Goal: Task Accomplishment & Management: Use online tool/utility

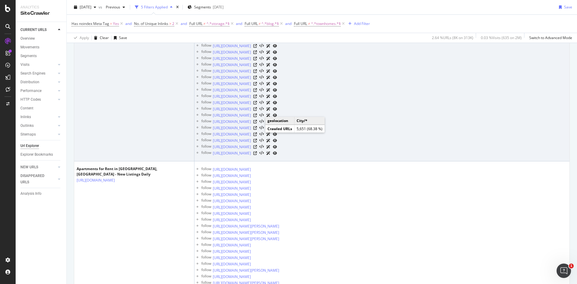
scroll to position [6013, 0]
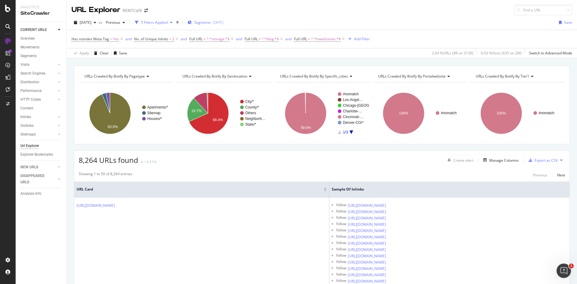
click at [211, 23] on span "Segments" at bounding box center [202, 22] width 17 height 5
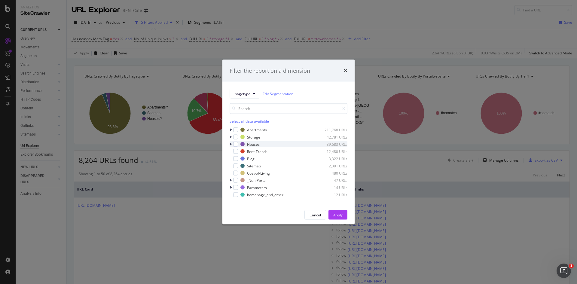
click at [231, 145] on icon "modal" at bounding box center [231, 145] width 2 height 4
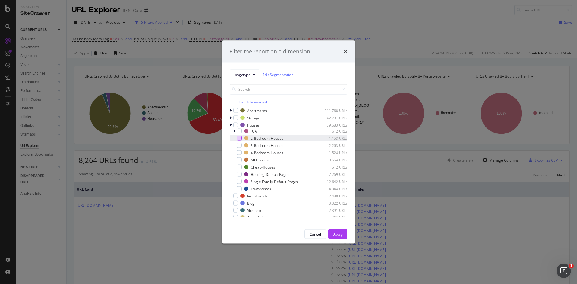
click at [240, 139] on div "modal" at bounding box center [239, 138] width 5 height 5
click at [240, 146] on div "modal" at bounding box center [239, 145] width 5 height 5
click at [240, 151] on div "modal" at bounding box center [239, 152] width 5 height 5
click at [238, 167] on div "modal" at bounding box center [239, 167] width 5 height 5
click at [335, 235] on div "Apply" at bounding box center [337, 234] width 9 height 5
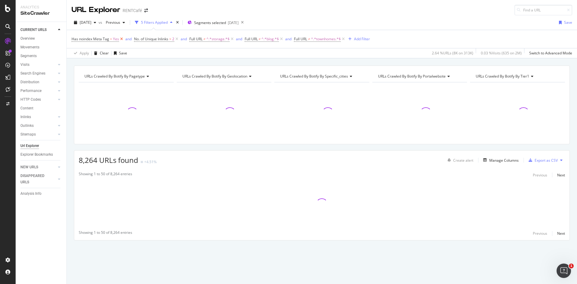
click at [121, 39] on icon at bounding box center [121, 39] width 5 height 6
click at [116, 38] on icon at bounding box center [114, 39] width 5 height 6
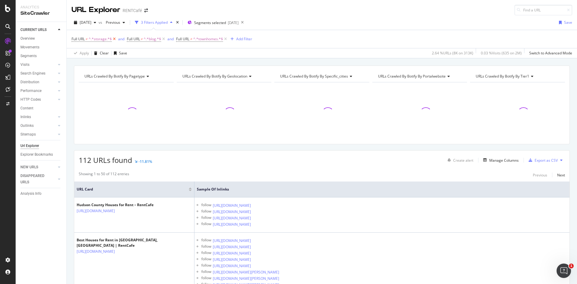
click at [115, 40] on icon at bounding box center [114, 39] width 5 height 6
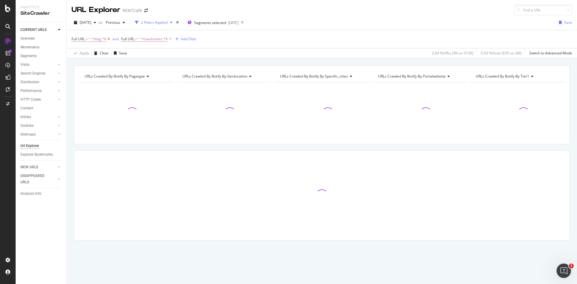
click at [108, 39] on icon at bounding box center [108, 39] width 5 height 6
click at [121, 38] on icon at bounding box center [120, 39] width 5 height 6
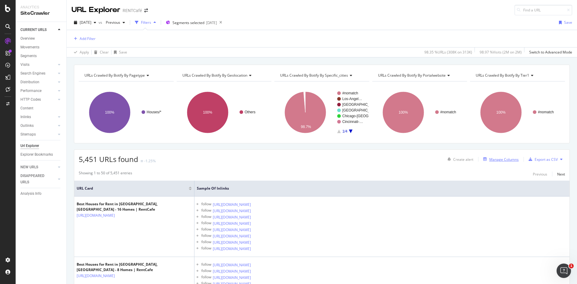
click at [492, 159] on div "Manage Columns" at bounding box center [503, 159] width 29 height 5
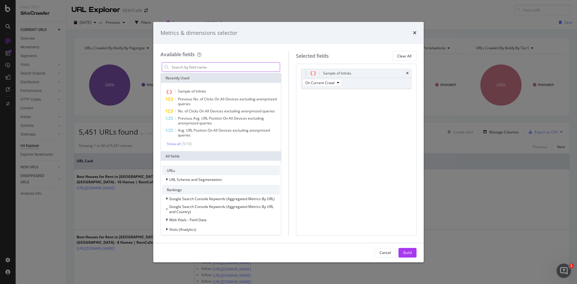
click at [204, 64] on input "modal" at bounding box center [225, 67] width 109 height 9
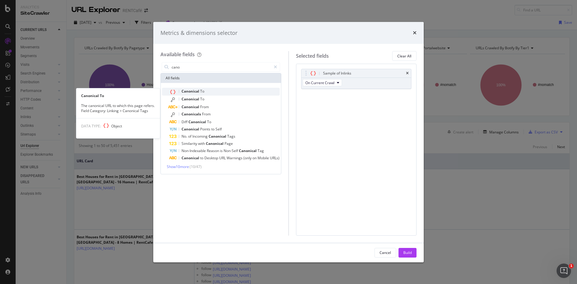
click at [199, 92] on span "Canonical" at bounding box center [191, 91] width 19 height 5
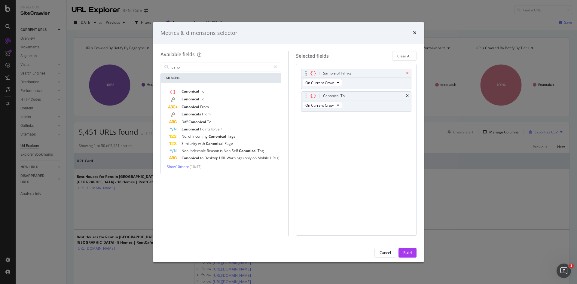
click at [408, 73] on icon "times" at bounding box center [407, 74] width 3 height 4
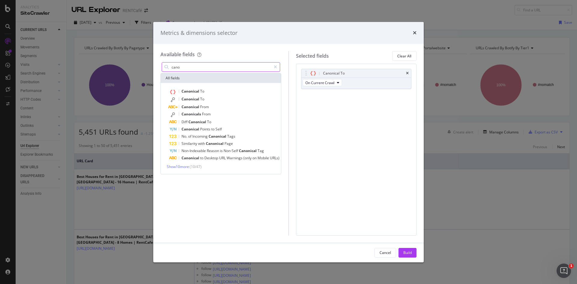
click at [176, 67] on input "cano" at bounding box center [221, 67] width 100 height 9
click at [210, 69] on input "cano" at bounding box center [221, 67] width 100 height 9
drag, startPoint x: 228, startPoint y: 66, endPoint x: 109, endPoint y: 66, distance: 119.1
click at [109, 66] on div "Metrics & dimensions selector Available fields [PERSON_NAME] All fields Canonic…" at bounding box center [288, 142] width 577 height 284
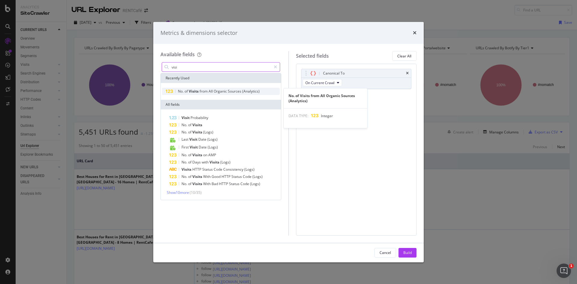
type input "visi"
click at [248, 92] on span "(Analytics)" at bounding box center [250, 91] width 17 height 5
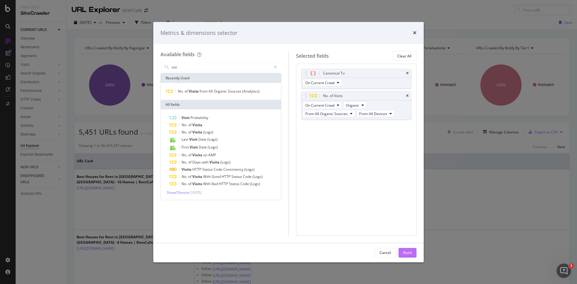
click at [403, 252] on div "Build" at bounding box center [407, 252] width 8 height 5
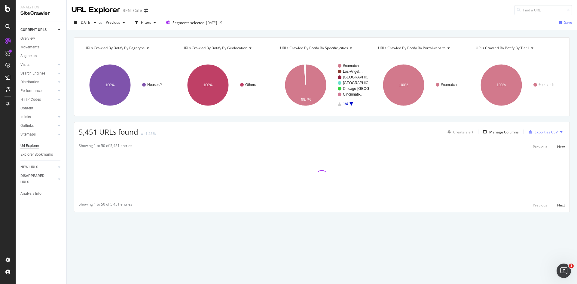
click at [513, 52] on div "URLs Crawled By Botify By tier1" at bounding box center [517, 48] width 85 height 10
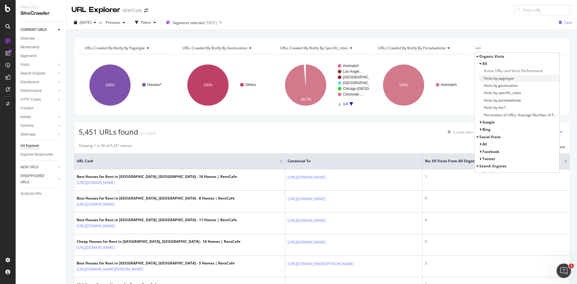
type input "visi"
click at [502, 78] on span "Visits by pagetype" at bounding box center [499, 78] width 30 height 6
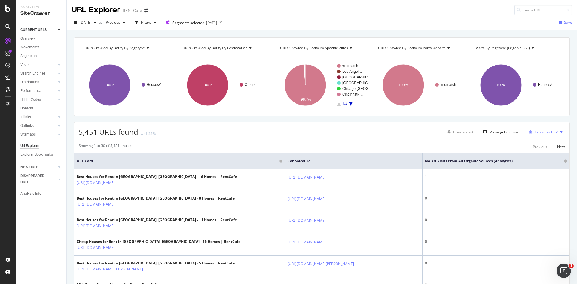
click at [536, 133] on div "Export as CSV" at bounding box center [546, 132] width 23 height 5
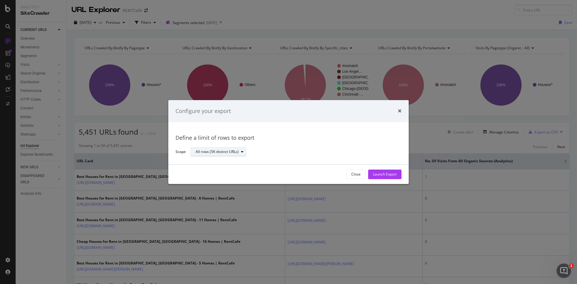
click at [219, 153] on div "All rows (5K distinct URLs)" at bounding box center [217, 152] width 43 height 4
click at [248, 151] on div "All rows (5K distinct URLs)" at bounding box center [294, 152] width 206 height 11
click at [381, 178] on div "Launch Export" at bounding box center [385, 174] width 24 height 9
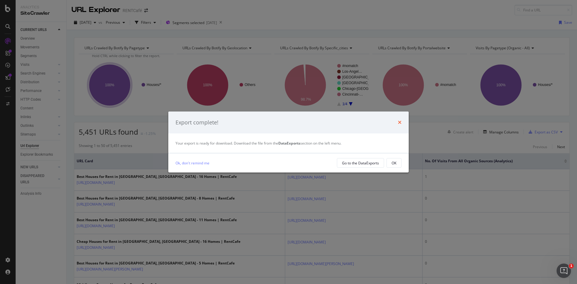
click at [400, 122] on icon "times" at bounding box center [400, 122] width 4 height 5
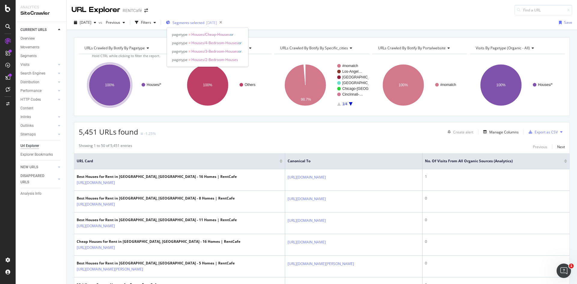
click at [201, 22] on span "Segments selected" at bounding box center [189, 22] width 32 height 5
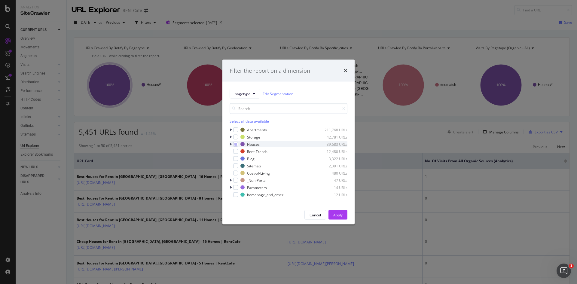
click at [232, 145] on div "modal" at bounding box center [232, 144] width 4 height 6
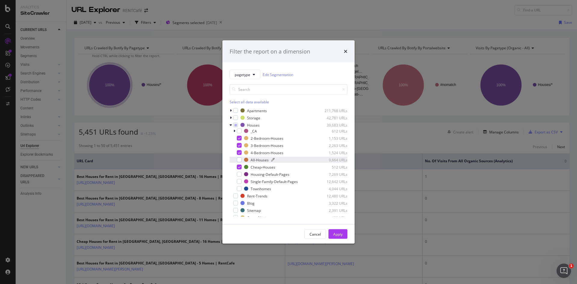
click at [258, 158] on div "All-Houses" at bounding box center [260, 159] width 18 height 5
click at [334, 232] on div "Apply" at bounding box center [337, 234] width 9 height 5
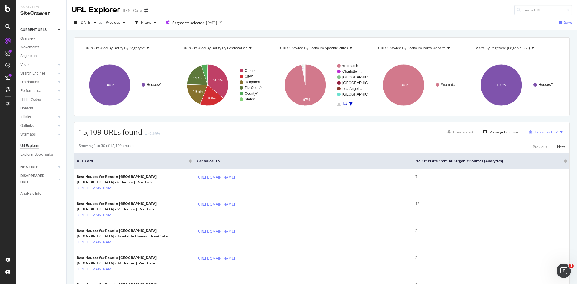
click at [541, 133] on div "Export as CSV" at bounding box center [546, 132] width 23 height 5
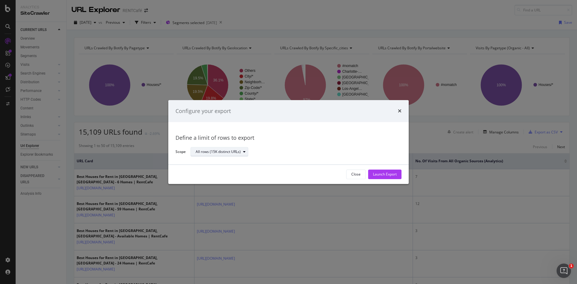
click at [215, 147] on button "All rows (15K distinct URLs)" at bounding box center [220, 152] width 58 height 10
click at [341, 151] on div "All rows (15K distinct URLs)" at bounding box center [294, 152] width 206 height 11
click at [384, 176] on div "Launch Export" at bounding box center [385, 174] width 24 height 5
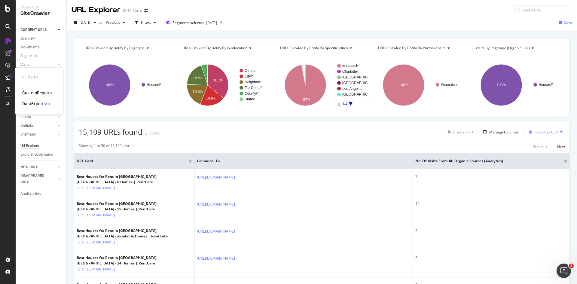
click at [9, 77] on icon at bounding box center [7, 77] width 5 height 5
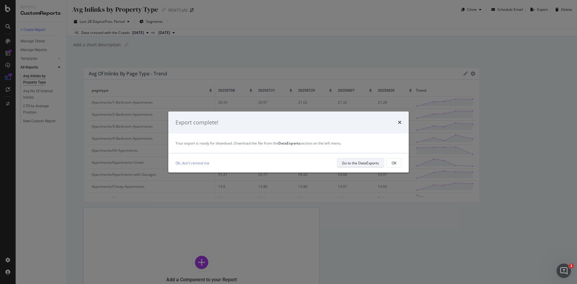
click at [362, 163] on div "Go to the DataExports" at bounding box center [360, 163] width 37 height 5
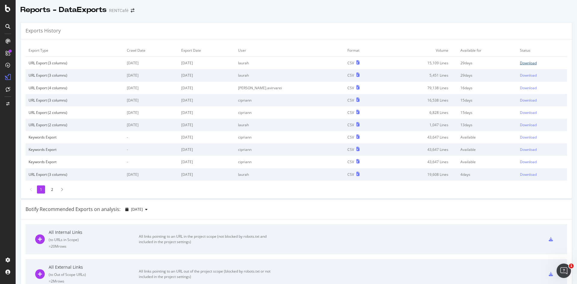
click at [520, 63] on div "Download" at bounding box center [528, 62] width 17 height 5
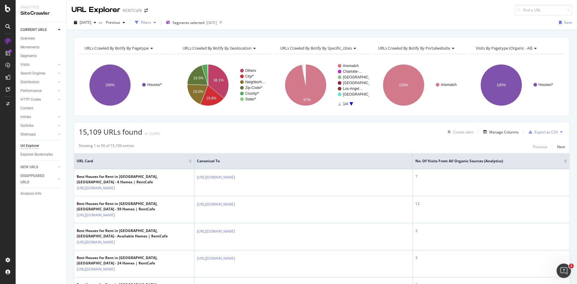
click at [151, 24] on div "Filters" at bounding box center [146, 22] width 10 height 5
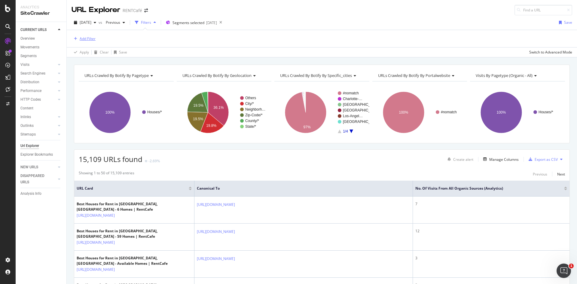
click at [72, 39] on div "button" at bounding box center [76, 39] width 8 height 4
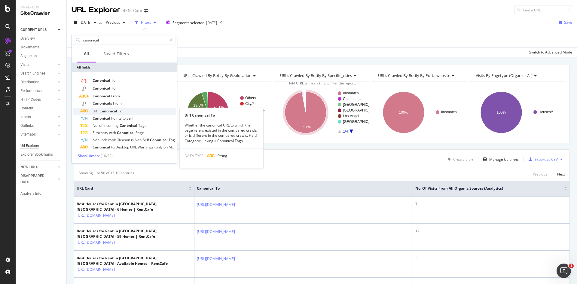
type input "canonical"
click at [134, 111] on div "Diff Canonical To" at bounding box center [128, 111] width 96 height 7
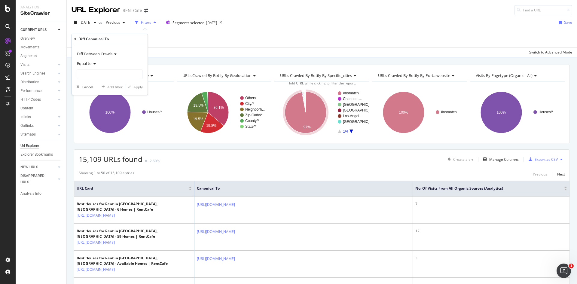
click at [111, 55] on span "Diff Between Crawls" at bounding box center [94, 53] width 35 height 5
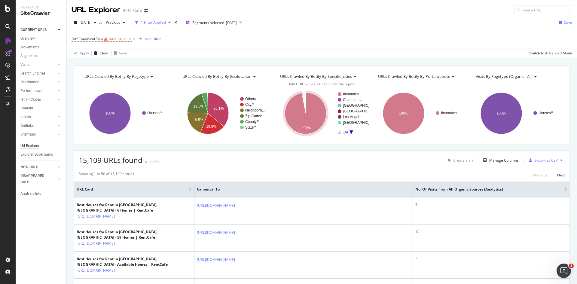
click at [177, 44] on div "Diff Canonical To = missing value Add Filter" at bounding box center [322, 39] width 501 height 18
click at [134, 40] on icon at bounding box center [134, 39] width 5 height 6
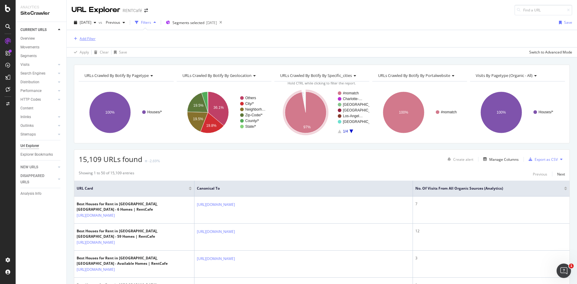
click at [90, 41] on div "Add Filter" at bounding box center [88, 38] width 16 height 5
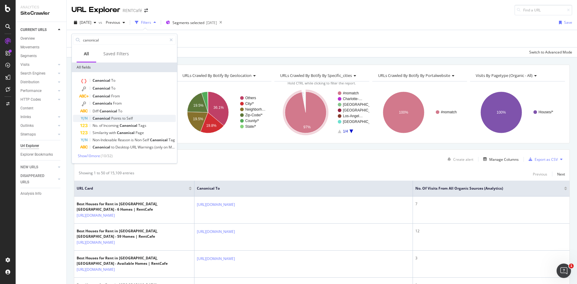
click at [155, 118] on div "Canonical Points to Self" at bounding box center [128, 118] width 96 height 7
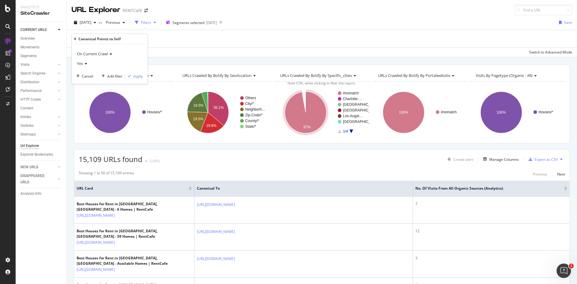
click at [83, 63] on icon at bounding box center [85, 64] width 4 height 4
click at [83, 81] on span "No" at bounding box center [82, 83] width 5 height 5
click at [138, 75] on div "Apply" at bounding box center [137, 76] width 9 height 5
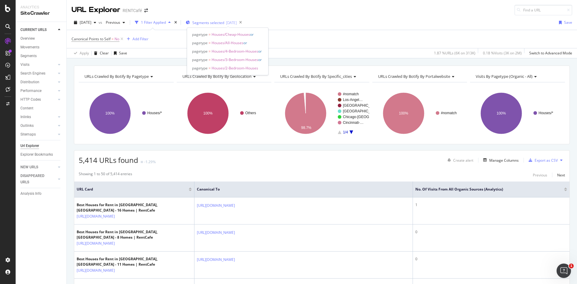
click at [210, 22] on span "Segments selected" at bounding box center [208, 22] width 32 height 5
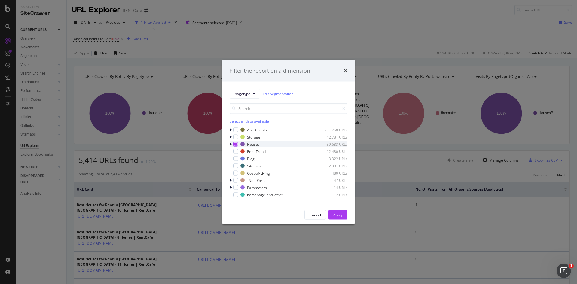
click at [235, 145] on icon "modal" at bounding box center [236, 144] width 3 height 3
click at [235, 132] on div "modal" at bounding box center [235, 129] width 5 height 5
click at [235, 139] on div "modal" at bounding box center [235, 137] width 5 height 5
click at [235, 131] on icon "modal" at bounding box center [236, 129] width 3 height 3
click at [235, 138] on icon "modal" at bounding box center [236, 137] width 3 height 3
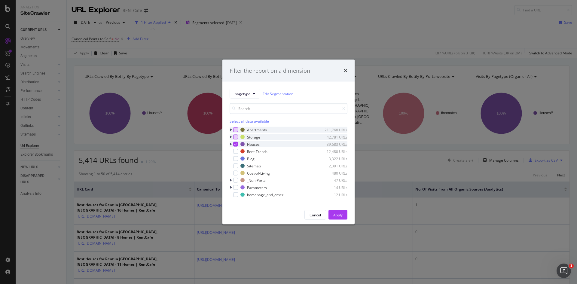
click at [236, 145] on icon "modal" at bounding box center [236, 144] width 3 height 3
click at [336, 216] on div "Apply" at bounding box center [337, 214] width 9 height 5
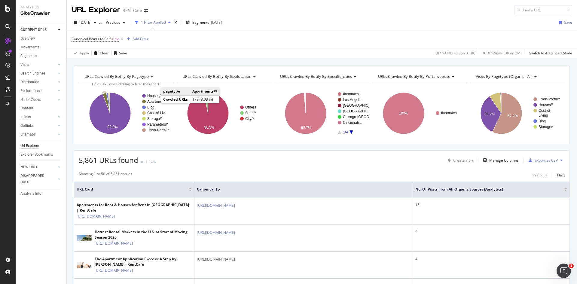
click at [154, 102] on text "Apartments/*" at bounding box center [157, 102] width 21 height 4
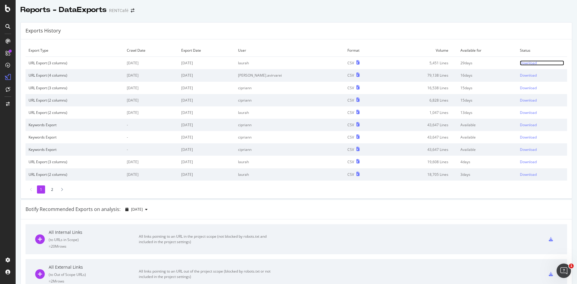
click at [520, 62] on div "Download" at bounding box center [528, 62] width 17 height 5
